Goal: Information Seeking & Learning: Learn about a topic

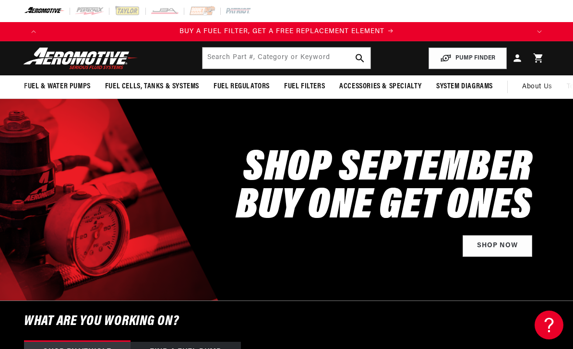
scroll to position [0, 1]
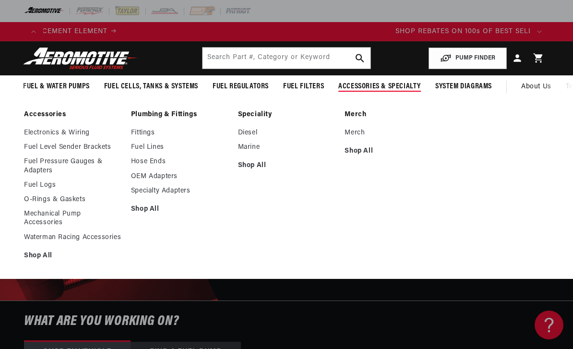
click at [388, 86] on span "Accessories & Specialty" at bounding box center [379, 87] width 83 height 10
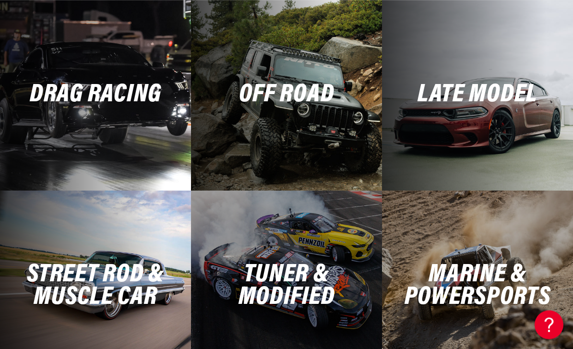
scroll to position [2121, 0]
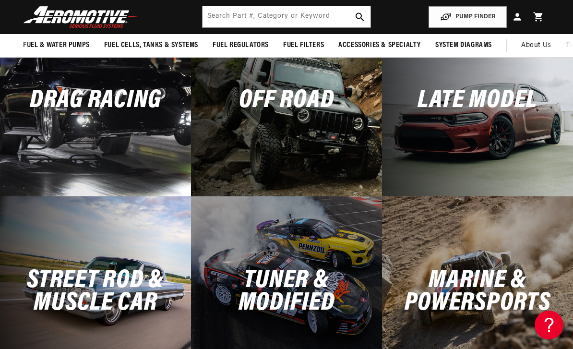
click at [49, 104] on h2 "Drag Racing" at bounding box center [96, 100] width 132 height 23
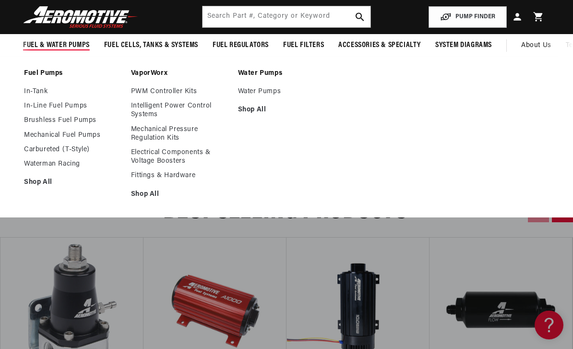
scroll to position [0, 973]
click at [31, 124] on link "Brushless Fuel Pumps" at bounding box center [72, 120] width 97 height 9
click at [39, 136] on link "Mechanical Fuel Pumps" at bounding box center [72, 135] width 97 height 9
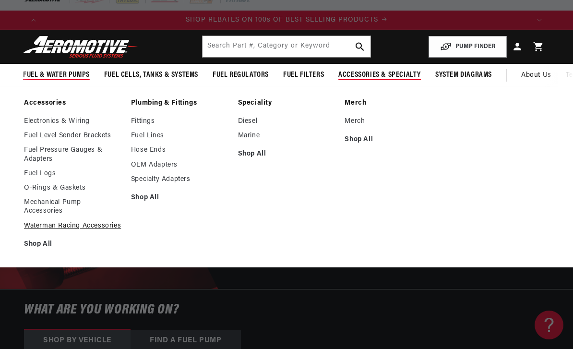
click at [44, 222] on link "Waterman Racing Accessories" at bounding box center [72, 226] width 97 height 9
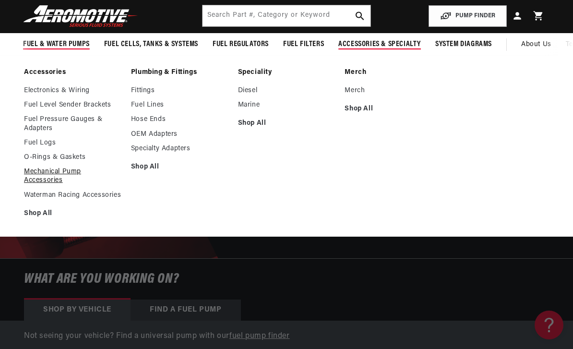
click at [36, 168] on link "Mechanical Pump Accessories" at bounding box center [72, 176] width 97 height 17
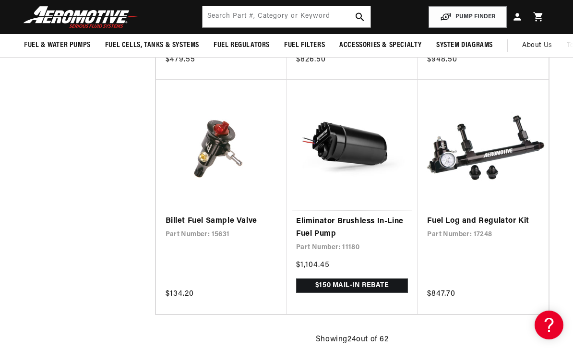
scroll to position [0, 459]
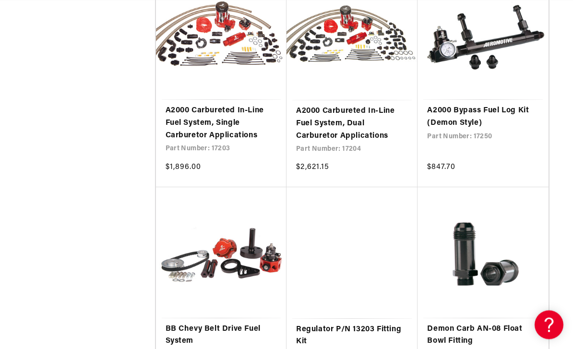
scroll to position [3448, 0]
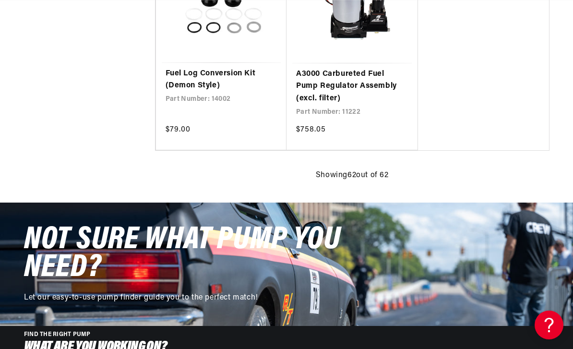
scroll to position [4653, 0]
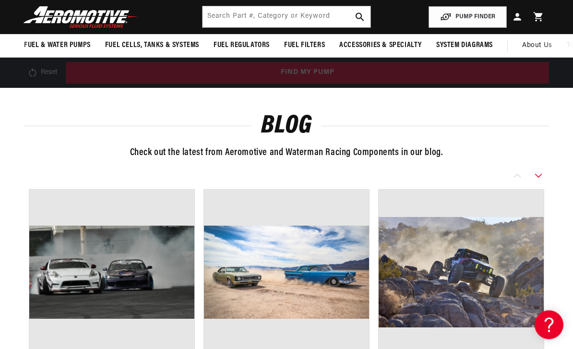
scroll to position [1123, 0]
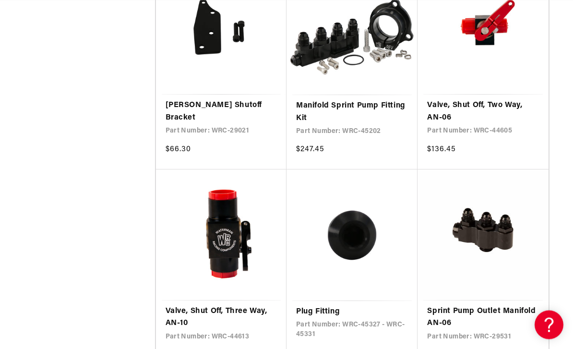
scroll to position [0, 1460]
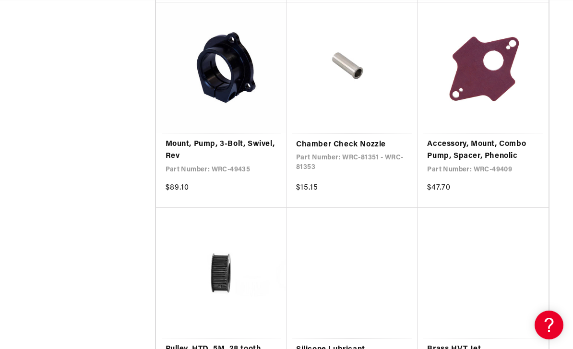
scroll to position [0, 973]
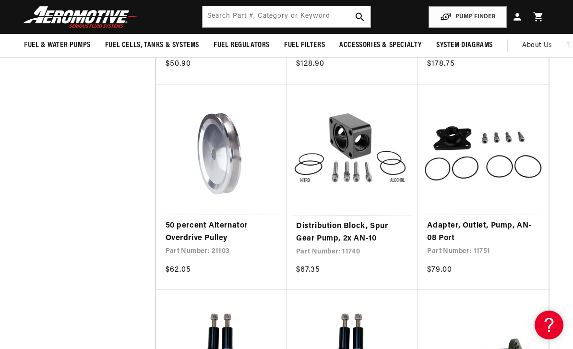
scroll to position [1825, 0]
